Goal: Task Accomplishment & Management: Use online tool/utility

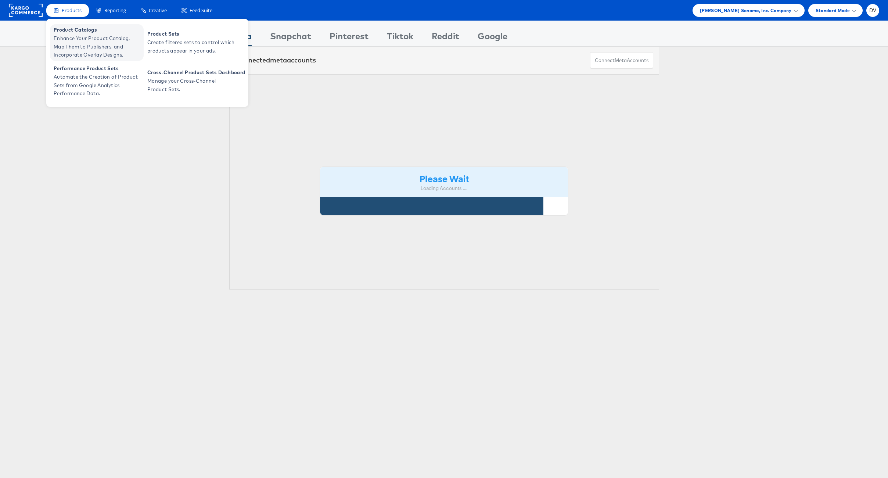
click at [87, 36] on span "Enhance Your Product Catalog, Map Them to Publishers, and Incorporate Overlay D…" at bounding box center [98, 46] width 88 height 25
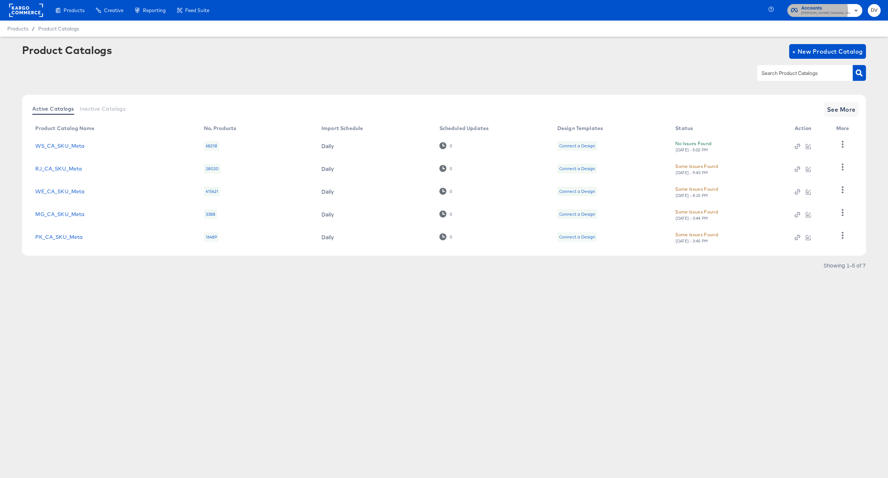
click at [828, 10] on span "Williams Sonoma, Inc." at bounding box center [826, 13] width 50 height 6
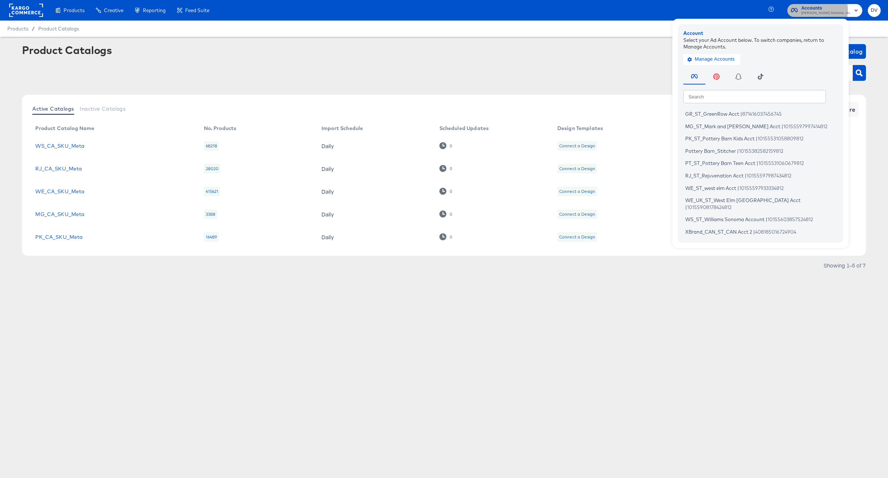
click at [828, 10] on span "Williams Sonoma, Inc." at bounding box center [826, 13] width 50 height 6
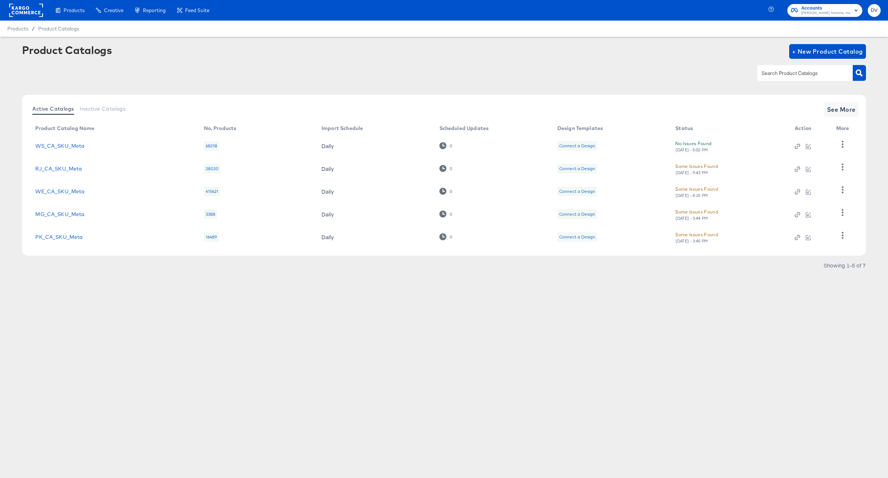
click at [33, 14] on rect at bounding box center [26, 10] width 34 height 13
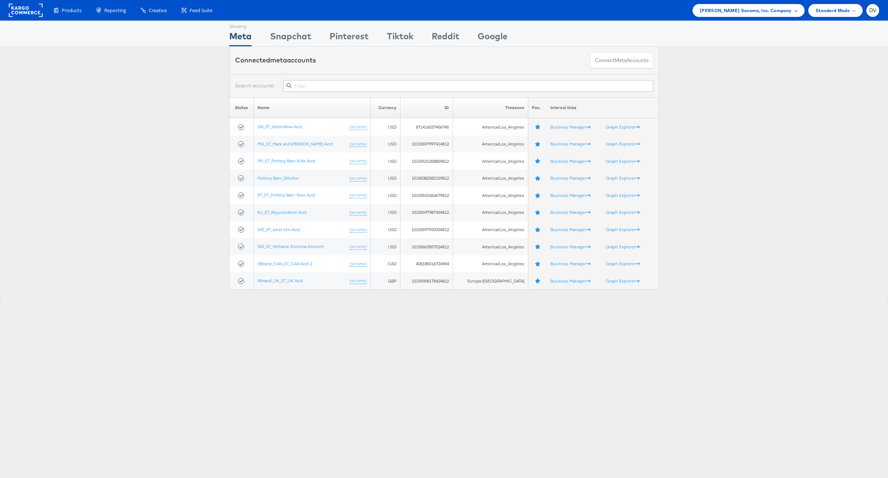
click at [759, 14] on div "[PERSON_NAME] Sonoma, Inc. Company" at bounding box center [748, 10] width 112 height 13
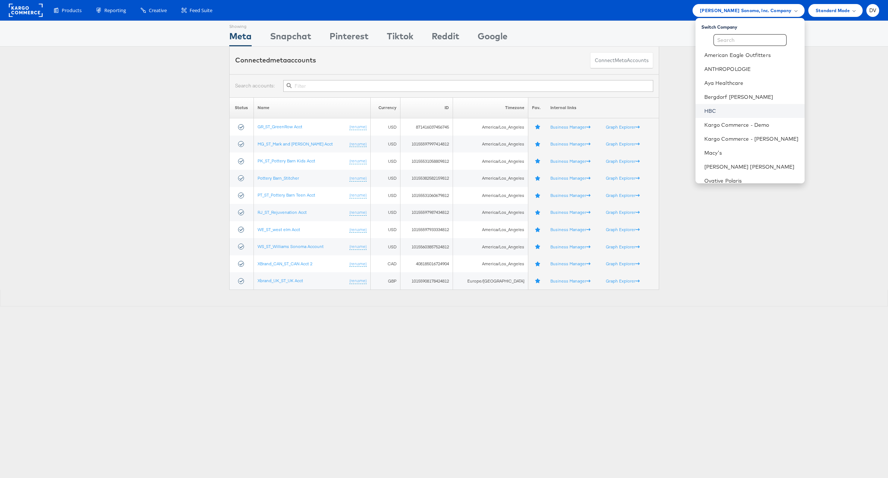
click at [730, 108] on link "HBC" at bounding box center [751, 110] width 94 height 7
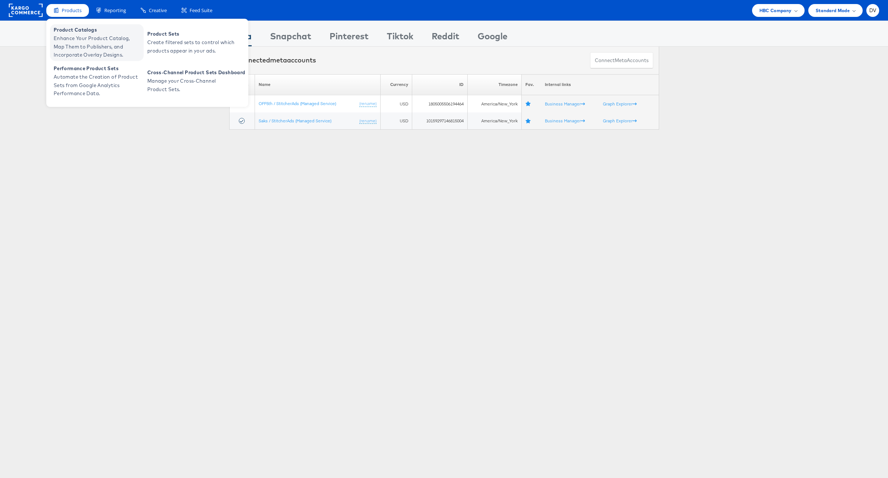
click at [80, 32] on span "Product Catalogs" at bounding box center [98, 30] width 88 height 8
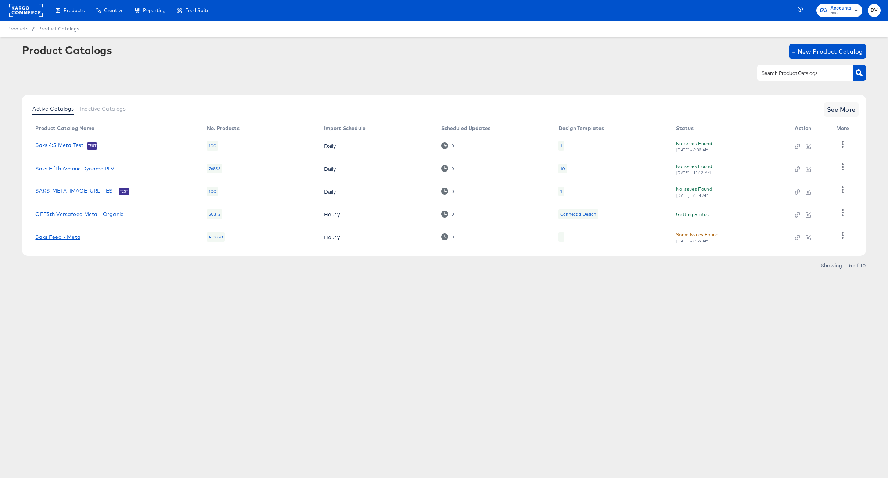
click at [56, 234] on link "Saks Feed - Meta" at bounding box center [57, 237] width 45 height 6
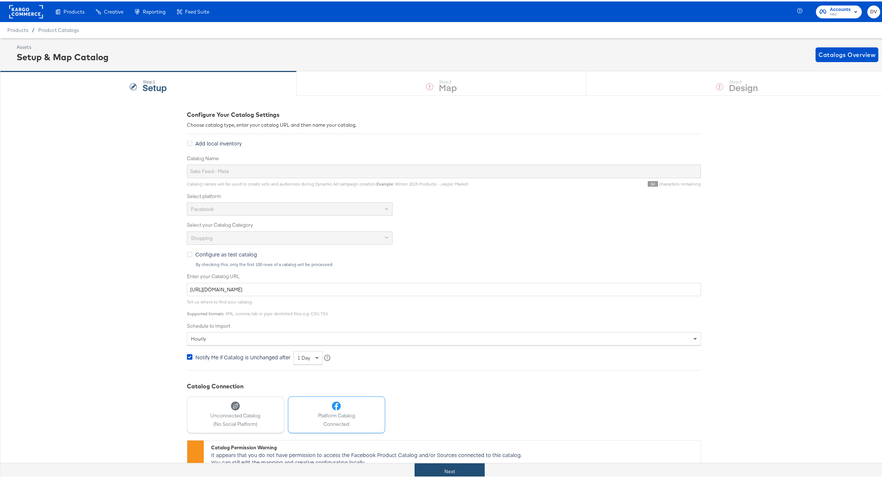
click at [469, 467] on button "Next" at bounding box center [450, 470] width 70 height 17
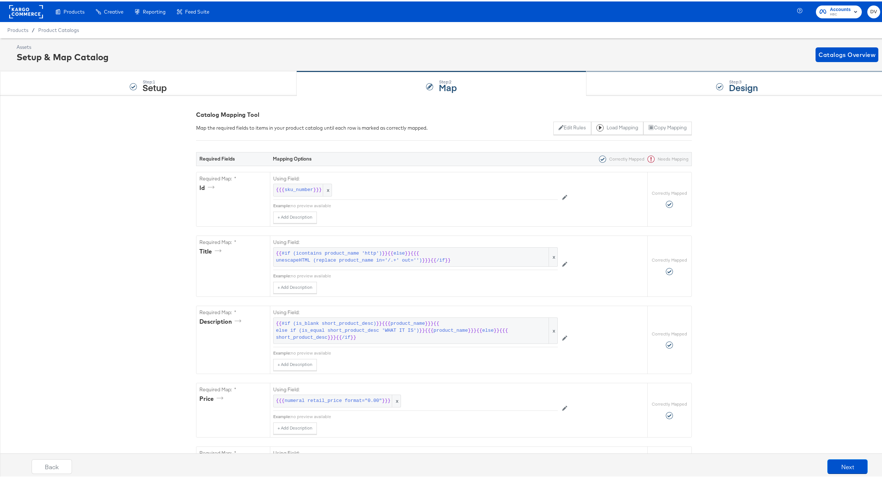
click at [624, 83] on div "Step: 3 Design" at bounding box center [736, 82] width 301 height 24
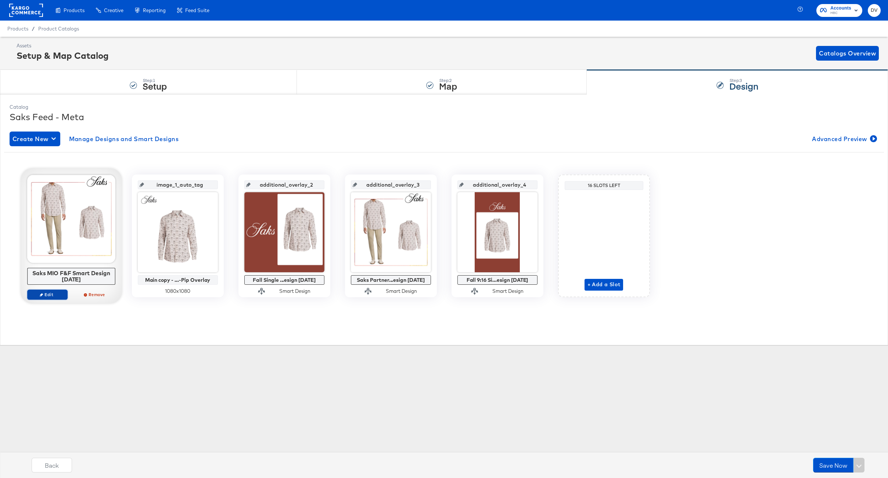
click at [53, 294] on span "Edit" at bounding box center [47, 295] width 34 height 6
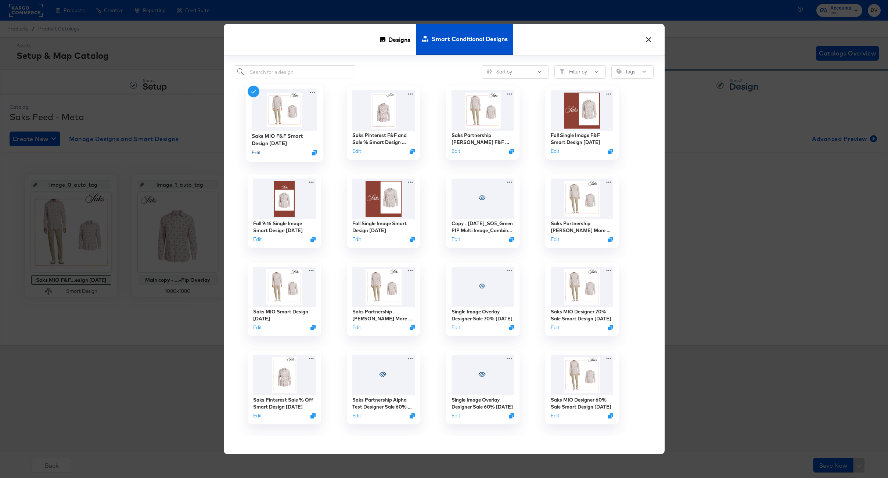
click at [258, 154] on button "Edit" at bounding box center [255, 152] width 9 height 7
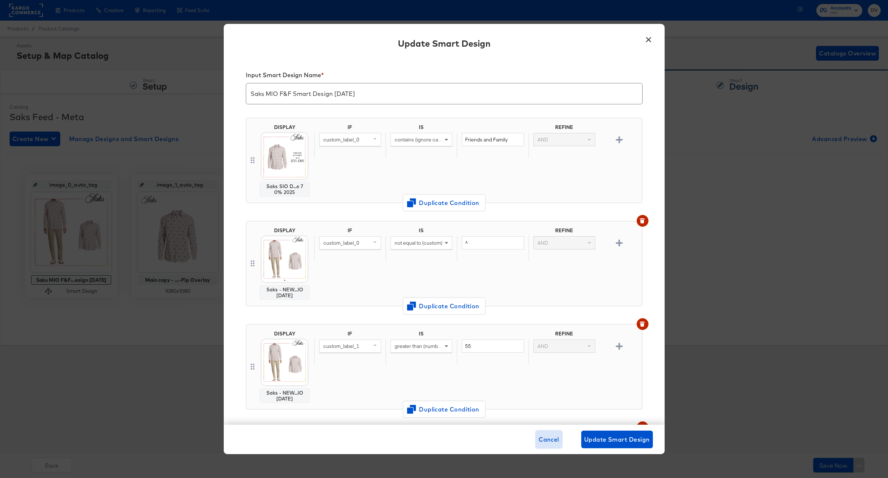
click at [541, 442] on span "Cancel" at bounding box center [548, 439] width 21 height 10
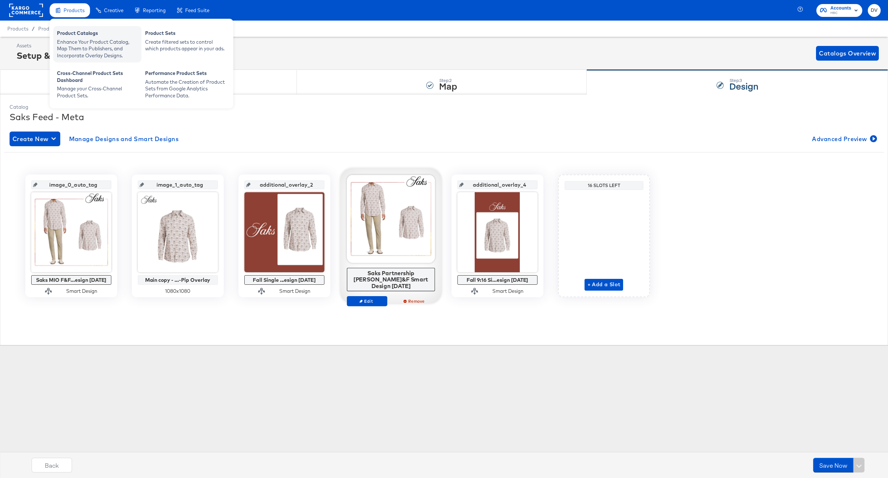
click at [73, 44] on div "Enhance Your Product Catalog, Map Them to Publishers, and Incorporate Overlay D…" at bounding box center [97, 49] width 81 height 21
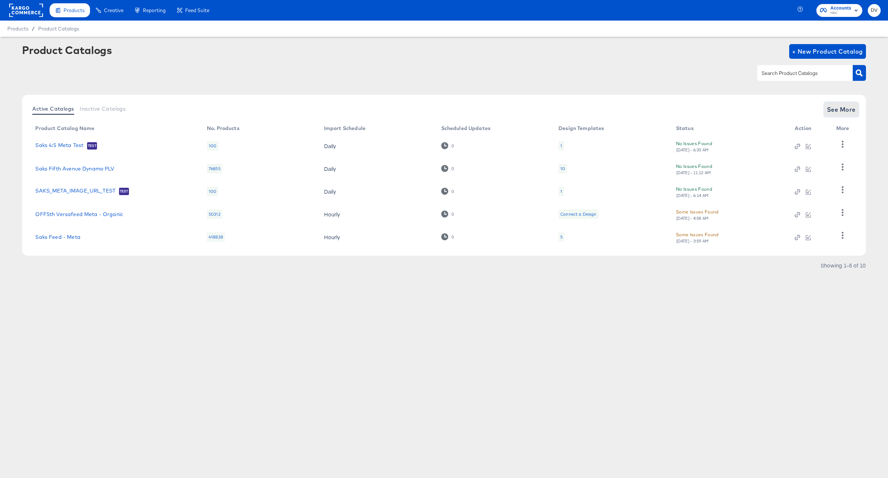
click at [842, 110] on span "See More" at bounding box center [841, 109] width 29 height 10
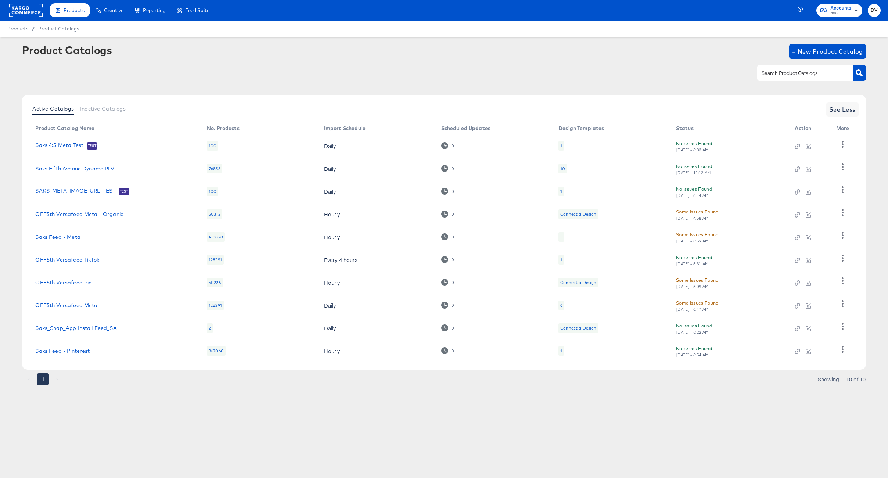
click at [77, 349] on link "Saks Feed - Pinterest" at bounding box center [62, 351] width 54 height 6
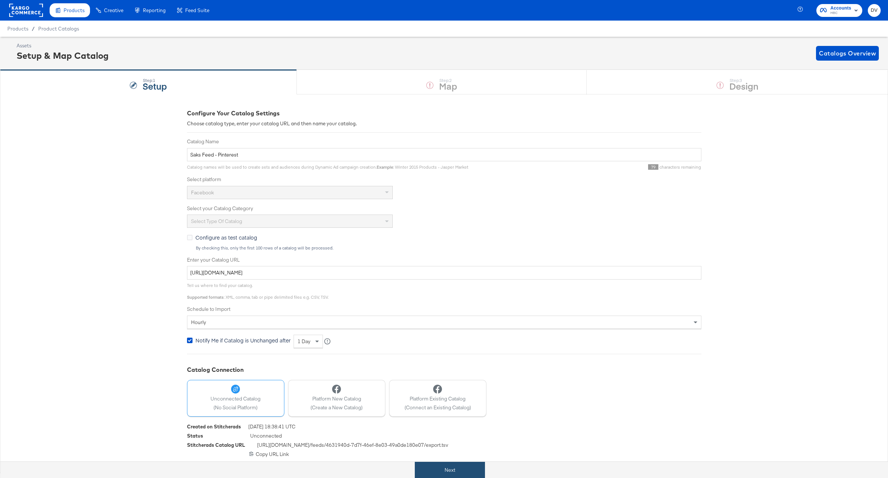
click at [436, 468] on button "Next" at bounding box center [450, 470] width 70 height 17
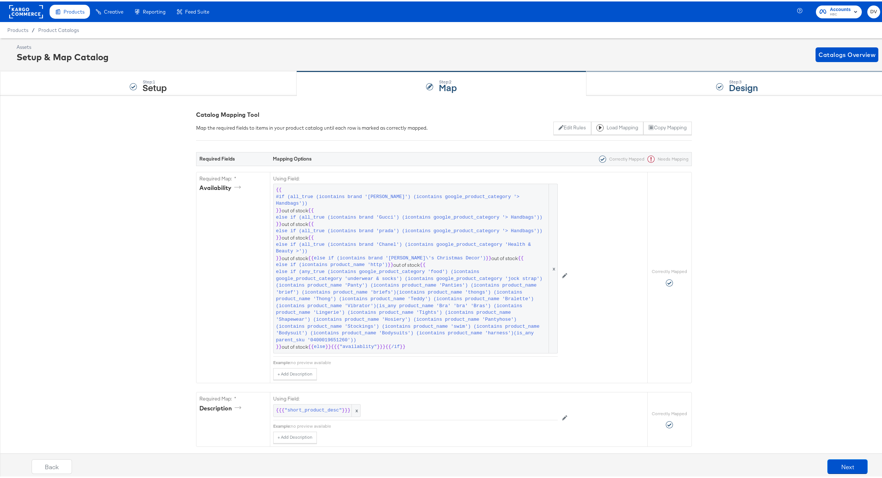
click at [615, 79] on div "Step: 3 Design" at bounding box center [736, 82] width 301 height 24
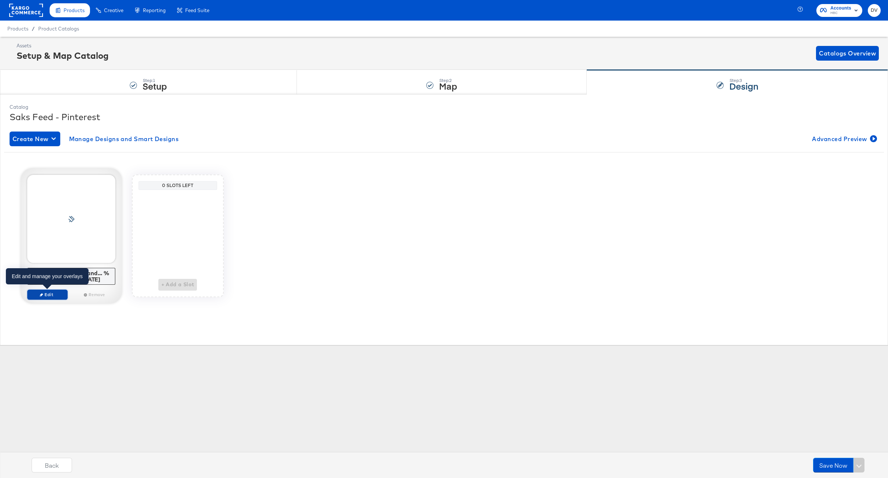
click at [55, 290] on button "Edit" at bounding box center [47, 294] width 40 height 10
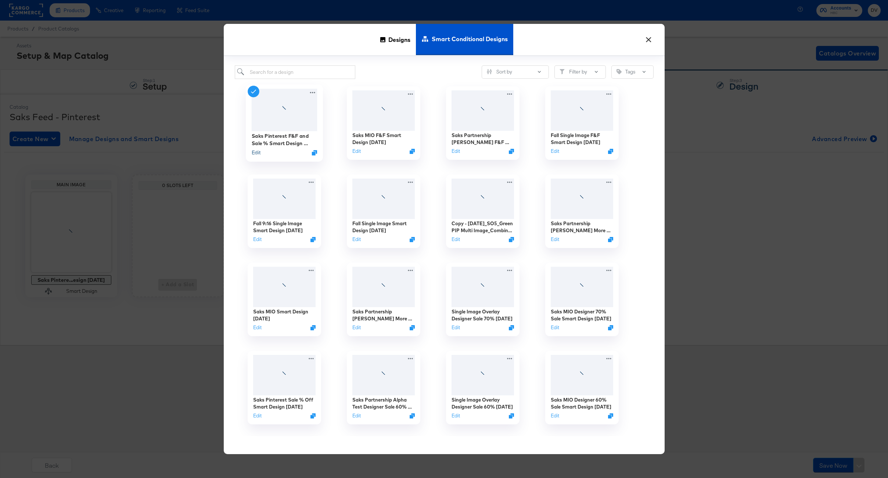
click at [256, 153] on button "Edit" at bounding box center [255, 152] width 9 height 7
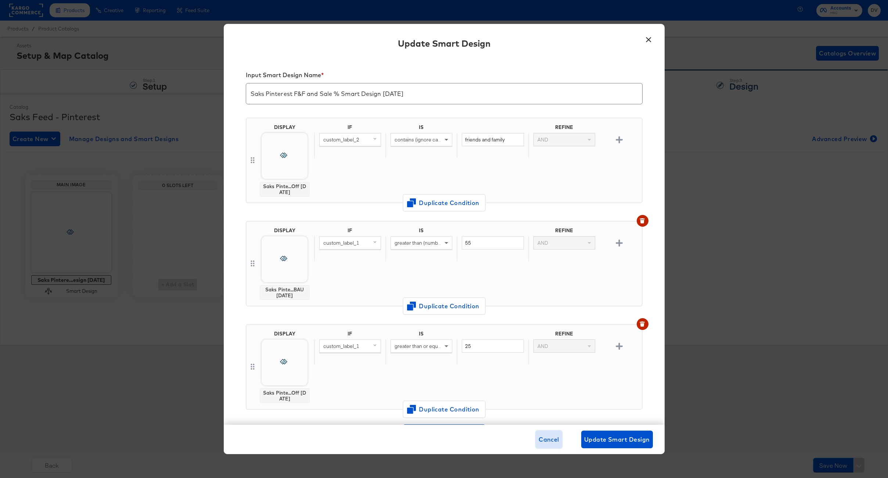
click at [552, 439] on span "Cancel" at bounding box center [548, 439] width 21 height 10
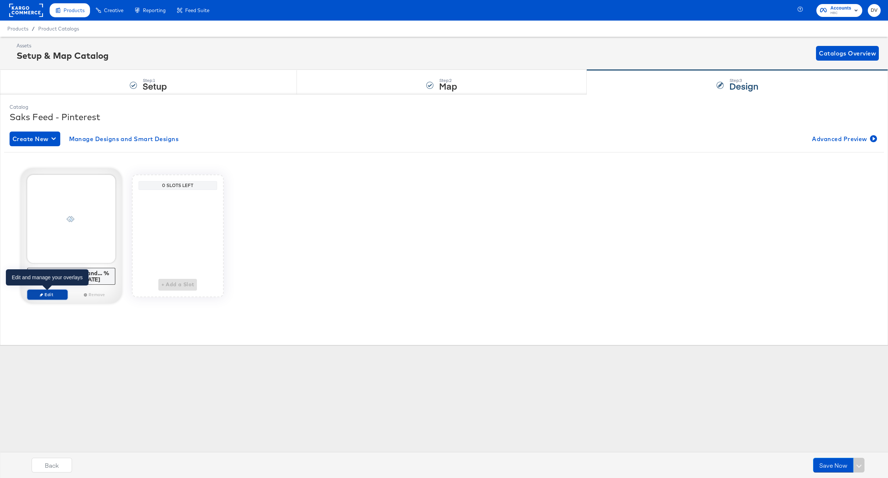
click at [53, 295] on span "Edit" at bounding box center [47, 295] width 34 height 6
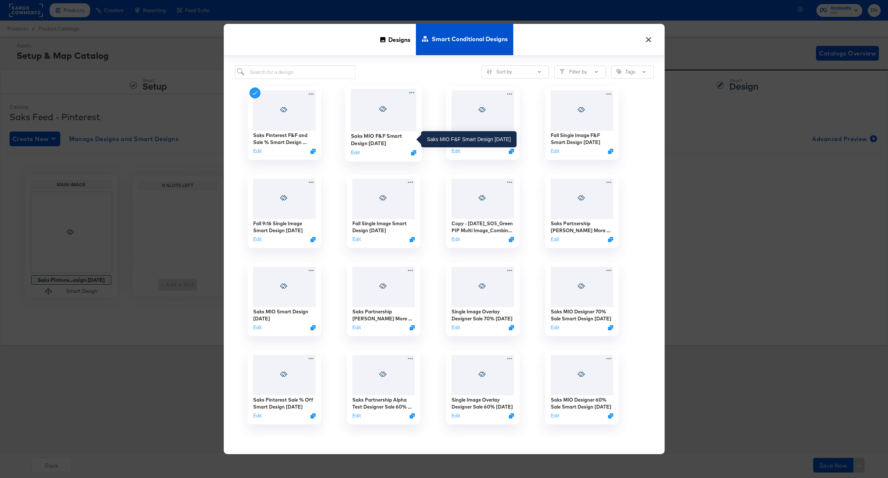
click at [372, 138] on div "Saks MIO F&F Smart Design 9.9.25" at bounding box center [383, 139] width 66 height 14
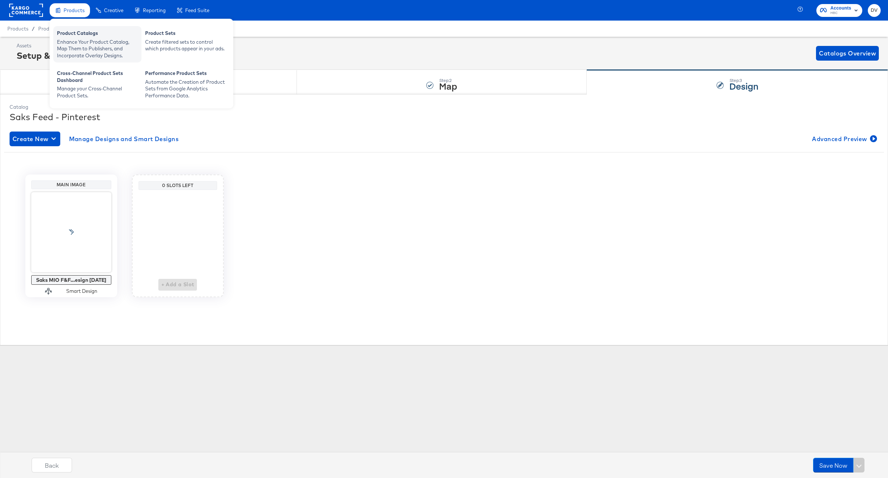
click at [78, 39] on div "Enhance Your Product Catalog, Map Them to Publishers, and Incorporate Overlay D…" at bounding box center [97, 49] width 81 height 21
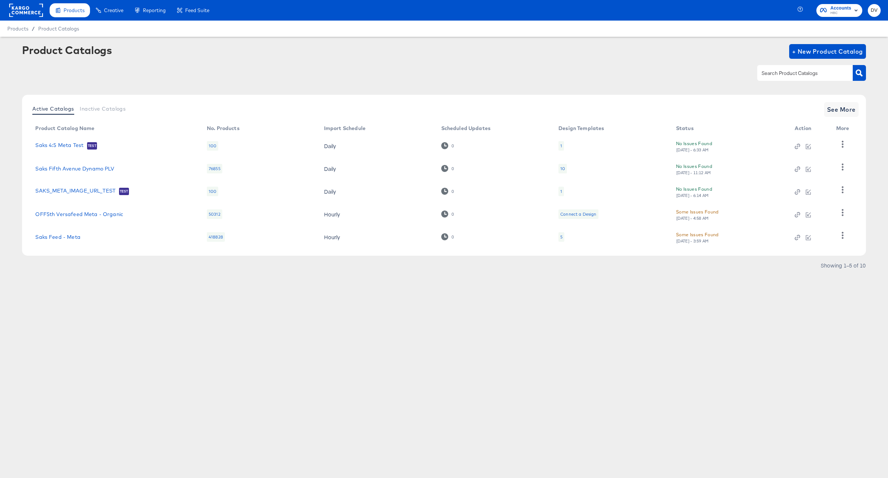
click at [121, 354] on div "Products Products Product Catalogs Enhance Your Product Catalog, Map Them to Pu…" at bounding box center [444, 239] width 888 height 478
click at [827, 109] on span "See More" at bounding box center [841, 109] width 29 height 10
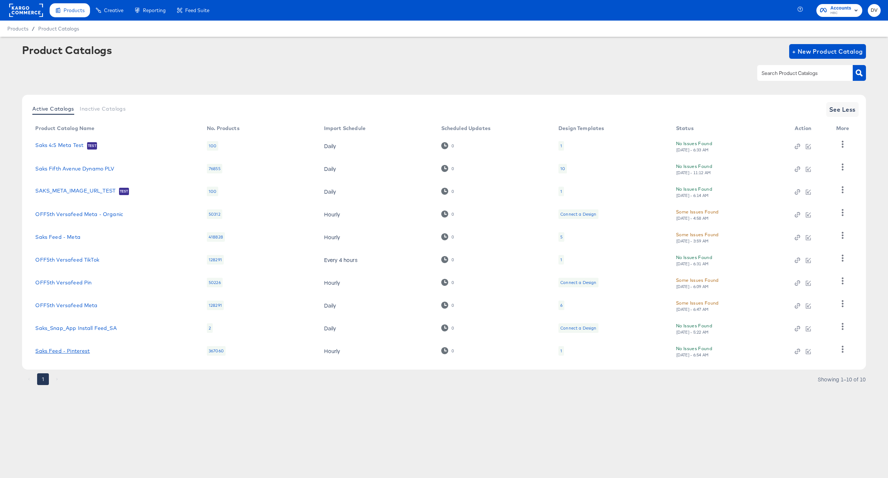
click at [38, 351] on link "Saks Feed - Pinterest" at bounding box center [62, 351] width 54 height 6
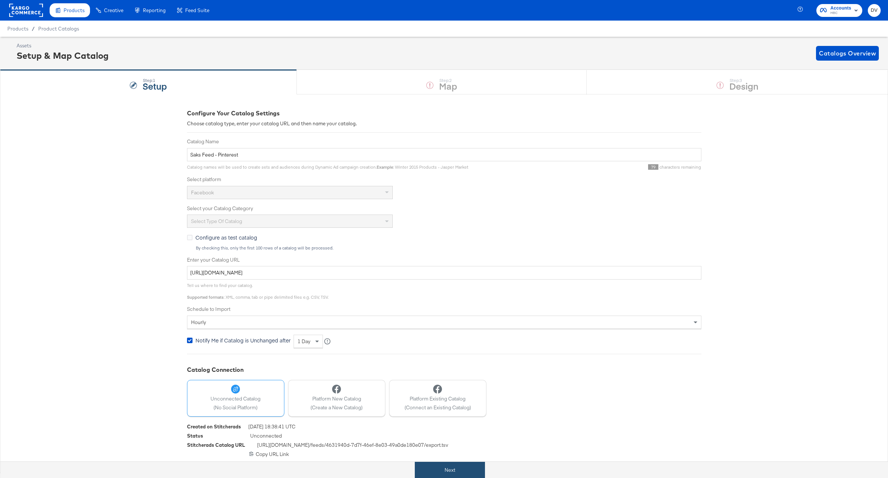
click at [466, 466] on button "Next" at bounding box center [450, 470] width 70 height 17
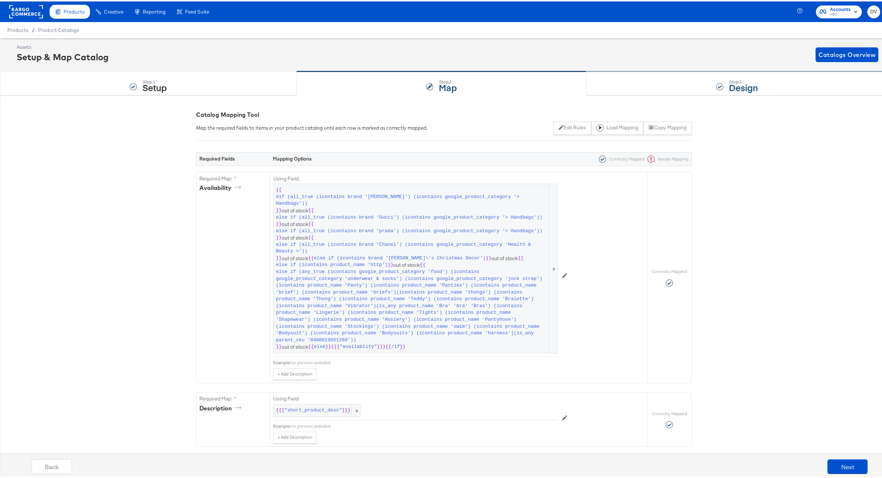
click at [657, 77] on div "Step: 3 Design" at bounding box center [736, 82] width 301 height 24
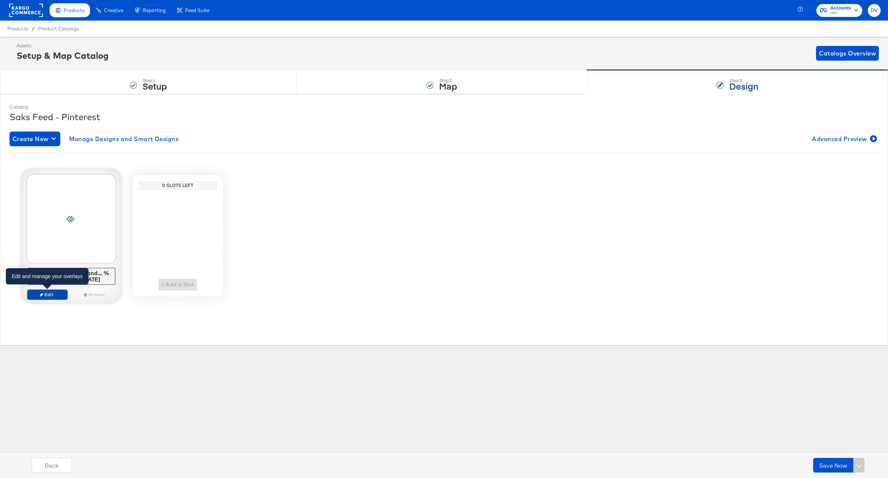
click at [56, 293] on span "Edit" at bounding box center [47, 295] width 34 height 6
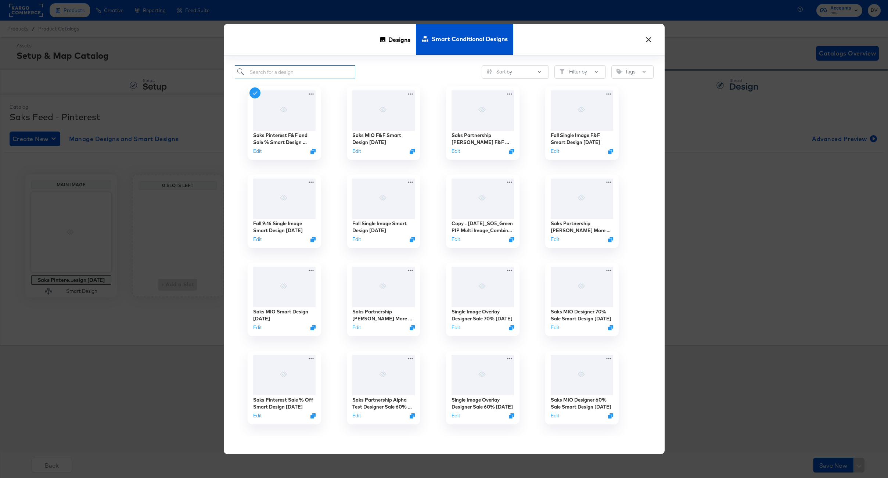
click at [268, 69] on input "search" at bounding box center [295, 72] width 121 height 14
type input "Pinterest"
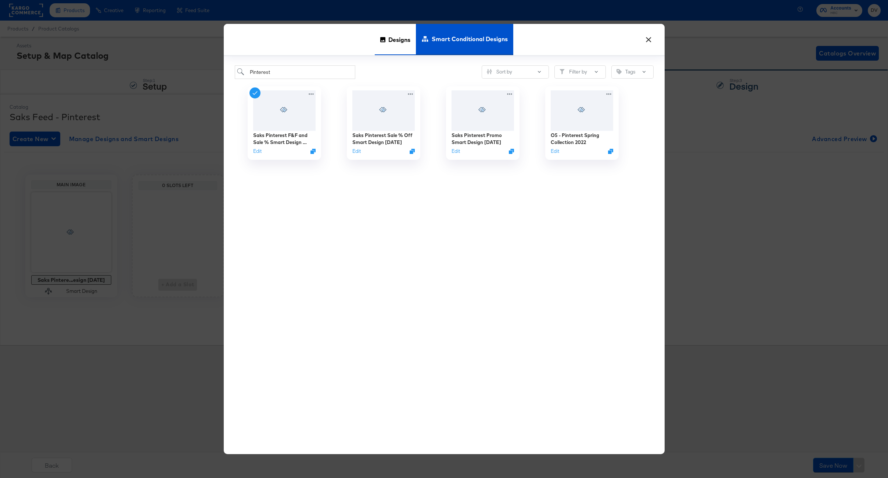
click at [397, 36] on span "Designs" at bounding box center [399, 40] width 22 height 32
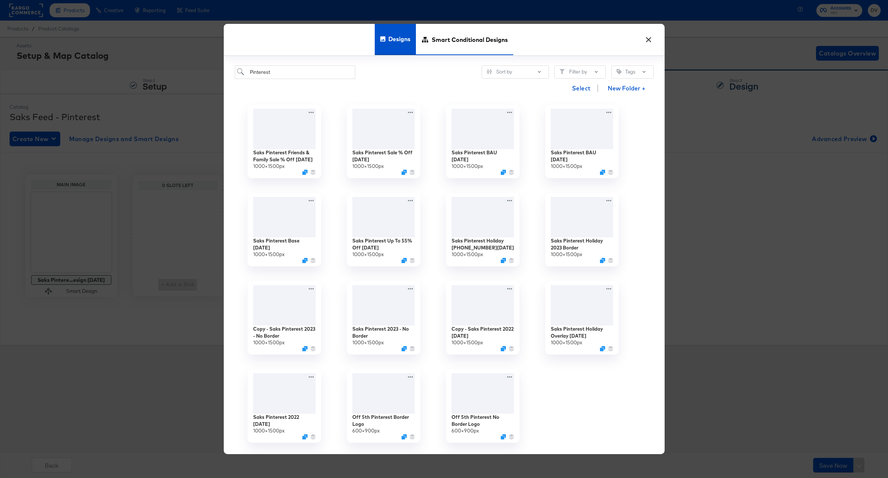
click at [440, 38] on span "Smart Conditional Designs" at bounding box center [470, 40] width 76 height 32
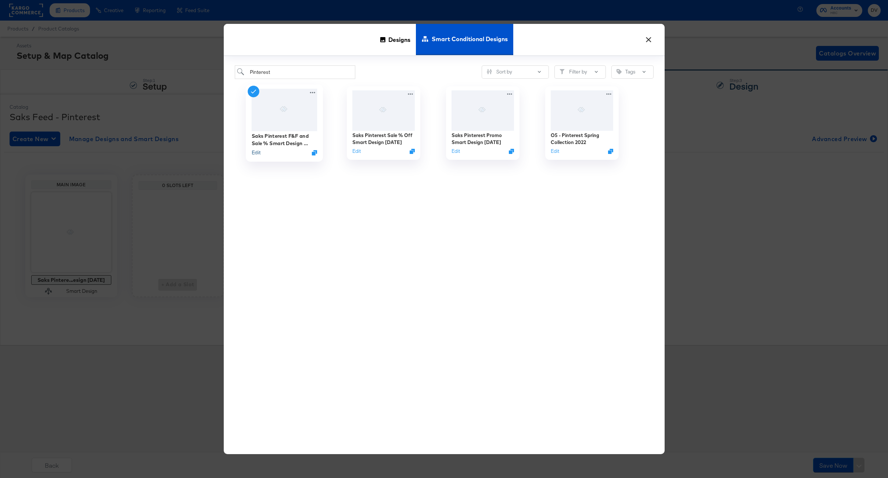
click at [253, 154] on button "Edit" at bounding box center [255, 152] width 9 height 7
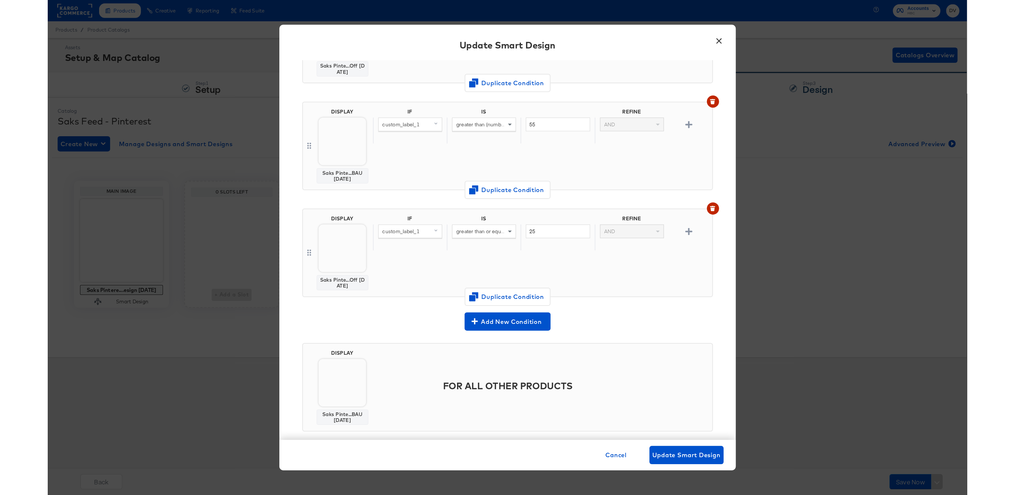
scroll to position [106, 0]
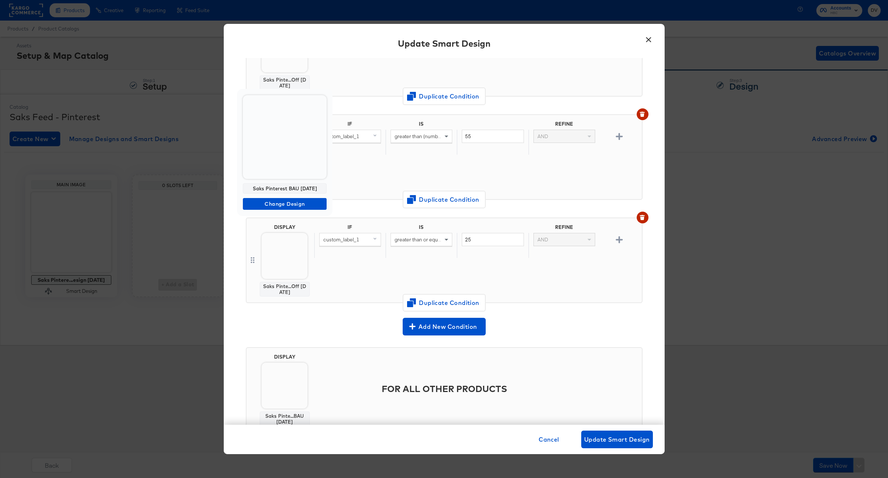
click at [293, 189] on div "Saks Pinterest BAU 4.2.25" at bounding box center [285, 188] width 84 height 10
copy div "Saks Pinterest BAU 4.2.25"
click at [549, 440] on span "Cancel" at bounding box center [548, 439] width 21 height 10
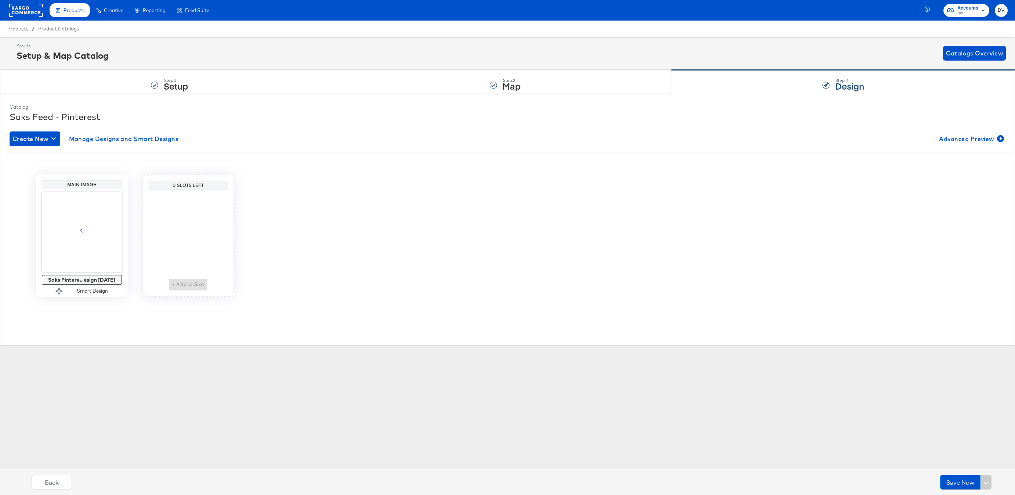
click at [25, 7] on rect at bounding box center [26, 10] width 34 height 13
